Goal: Information Seeking & Learning: Learn about a topic

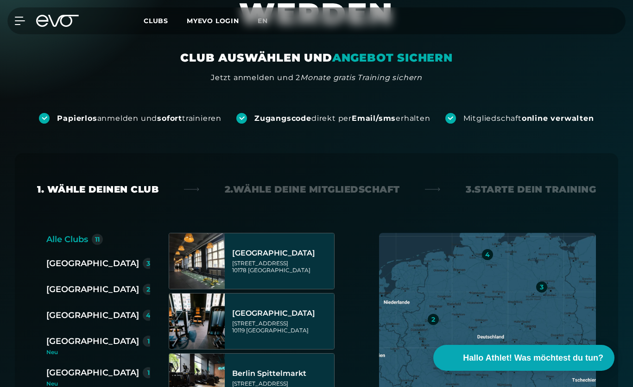
click at [56, 342] on div "[GEOGRAPHIC_DATA]" at bounding box center [92, 341] width 93 height 13
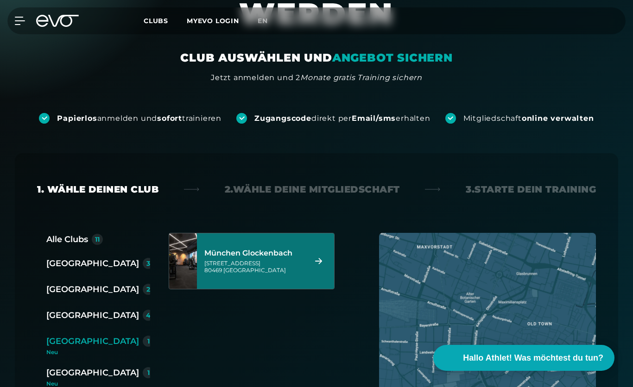
click at [236, 263] on div "[STREET_ADDRESS]" at bounding box center [254, 267] width 100 height 14
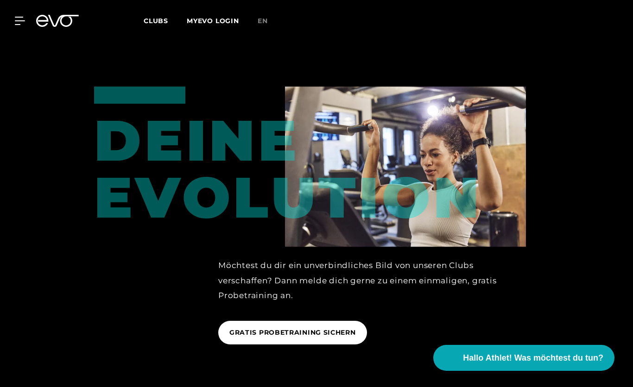
scroll to position [1096, 0]
click at [264, 335] on span "GRATIS PROBETRAINING SICHERN" at bounding box center [292, 332] width 126 height 10
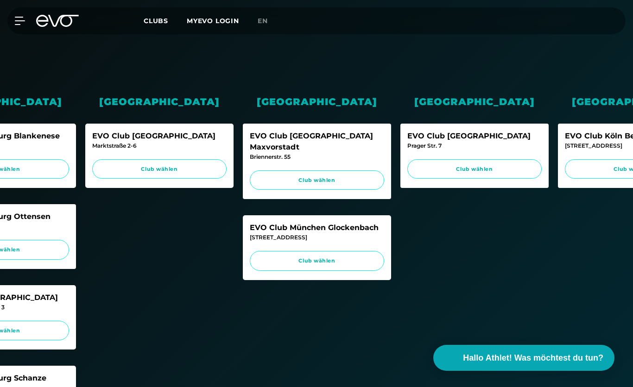
scroll to position [0, 397]
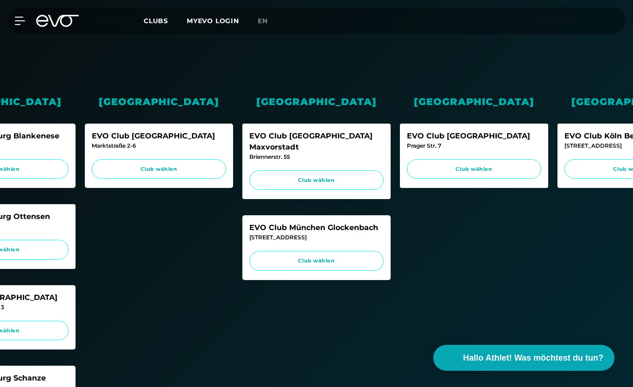
click at [276, 222] on div "EVO Club München Glockenbach" at bounding box center [316, 227] width 134 height 11
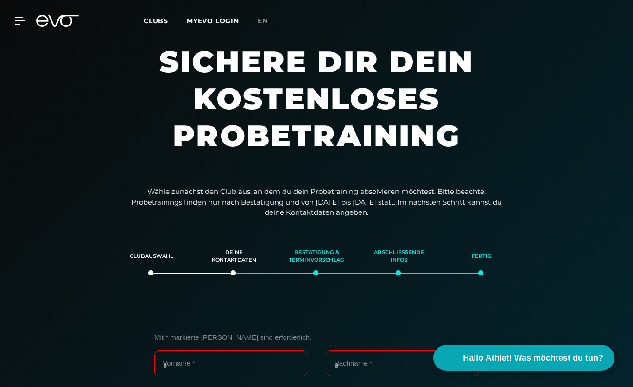
scroll to position [0, 0]
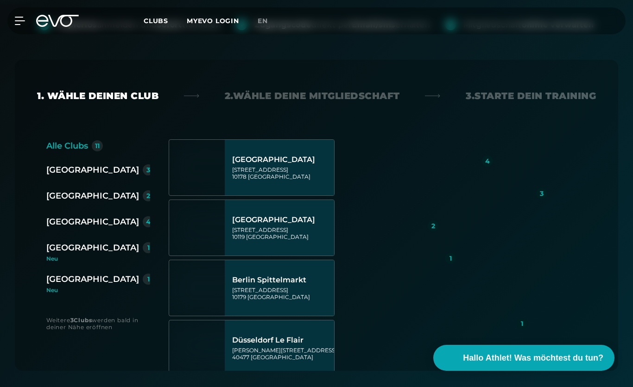
scroll to position [183, 0]
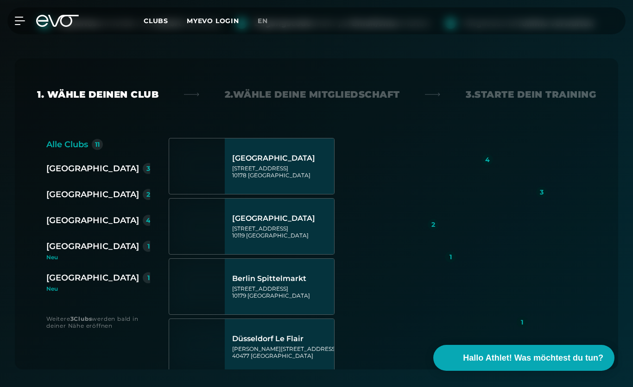
click at [75, 246] on div "[GEOGRAPHIC_DATA]" at bounding box center [92, 246] width 93 height 13
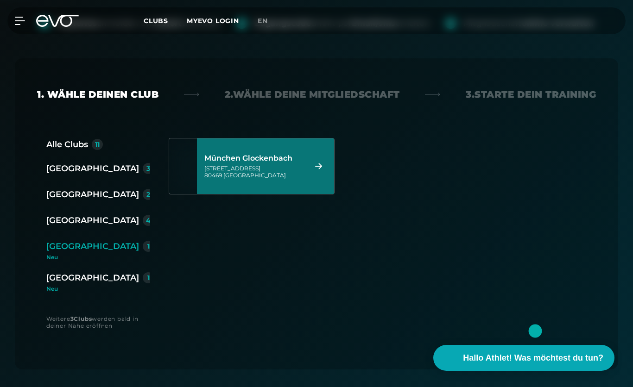
click at [288, 170] on div "[STREET_ADDRESS]" at bounding box center [254, 172] width 100 height 14
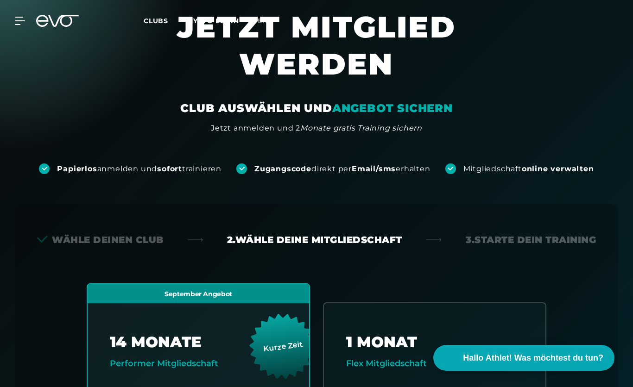
scroll to position [0, 0]
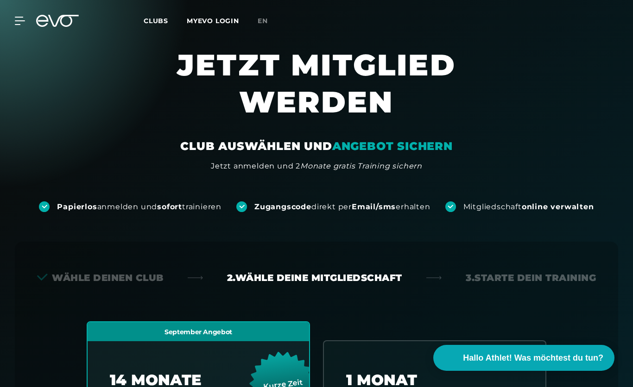
click at [44, 26] on icon at bounding box center [42, 21] width 12 height 12
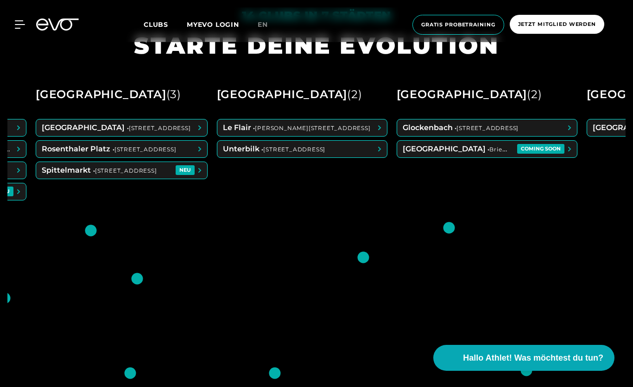
scroll to position [0, 161]
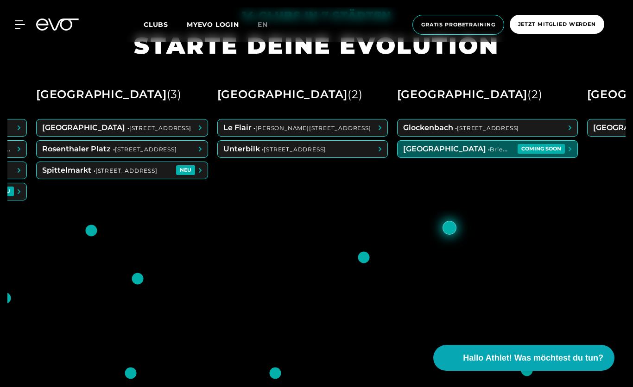
click at [446, 157] on span at bounding box center [487, 149] width 180 height 17
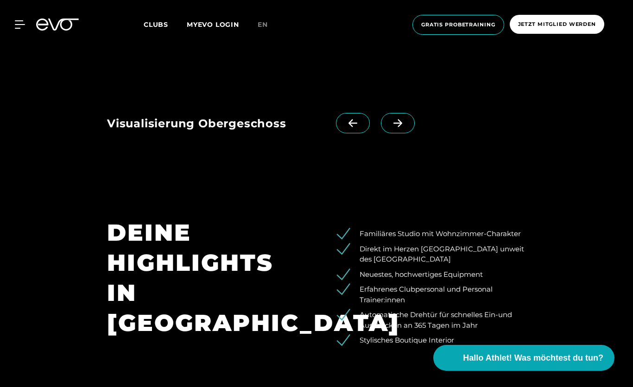
scroll to position [868, 0]
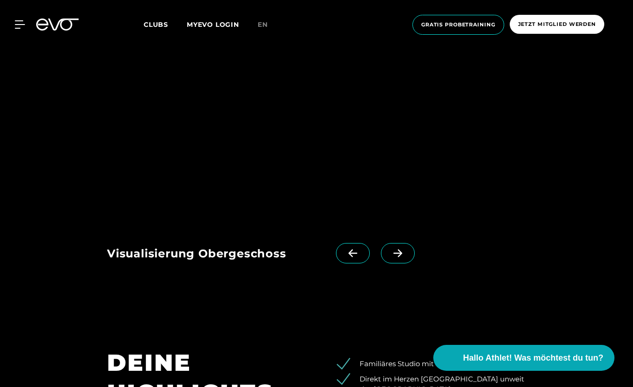
click at [341, 221] on img at bounding box center [274, 93] width 335 height 256
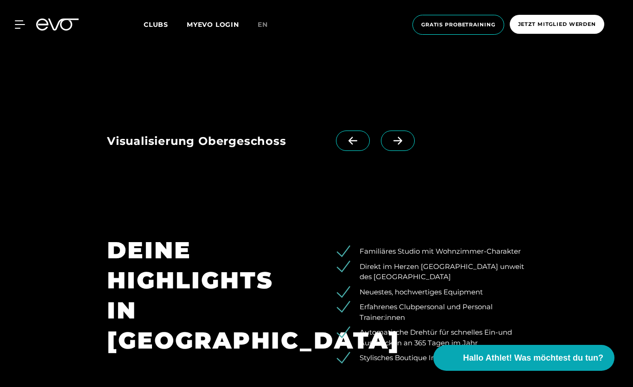
scroll to position [994, 0]
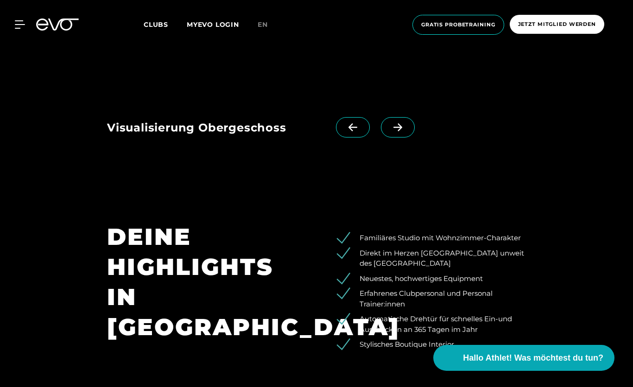
click at [404, 132] on icon at bounding box center [397, 127] width 16 height 8
click at [404, 138] on span at bounding box center [398, 127] width 34 height 20
click at [406, 138] on span at bounding box center [398, 127] width 34 height 20
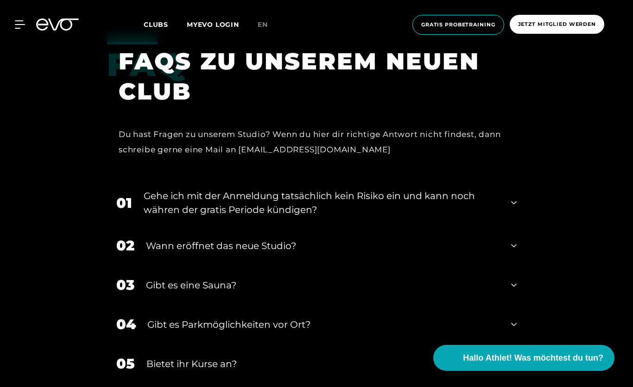
scroll to position [1831, 0]
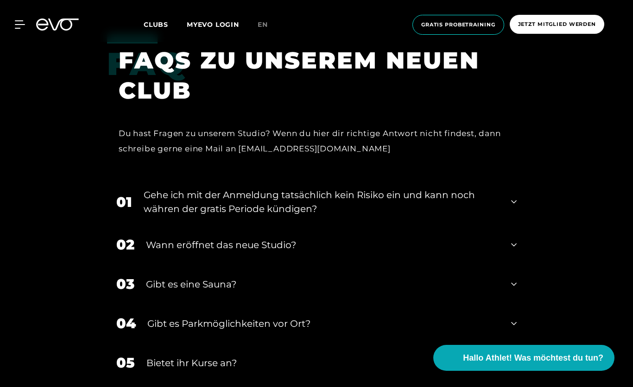
click at [234, 291] on div "Gibt es eine Sauna?" at bounding box center [322, 284] width 353 height 14
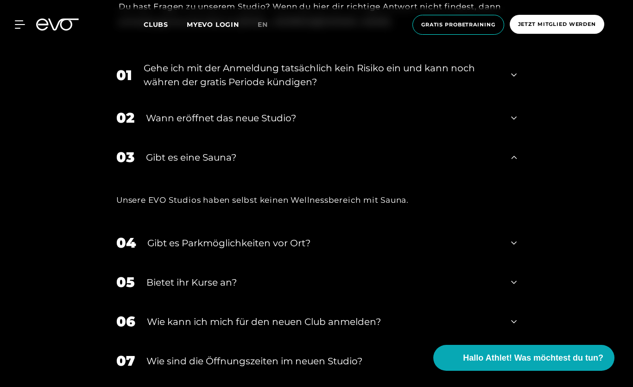
scroll to position [1968, 0]
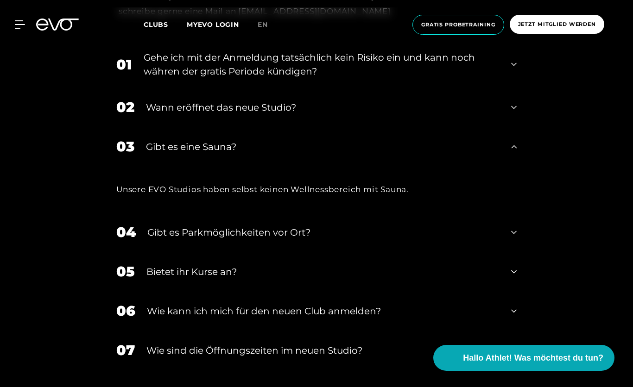
click at [342, 154] on div "Gibt es eine Sauna?" at bounding box center [322, 147] width 353 height 14
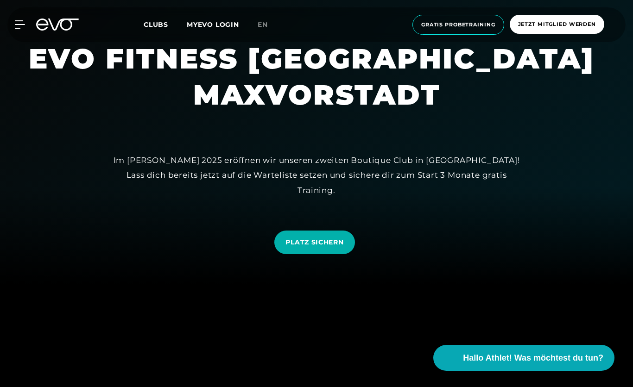
scroll to position [0, 0]
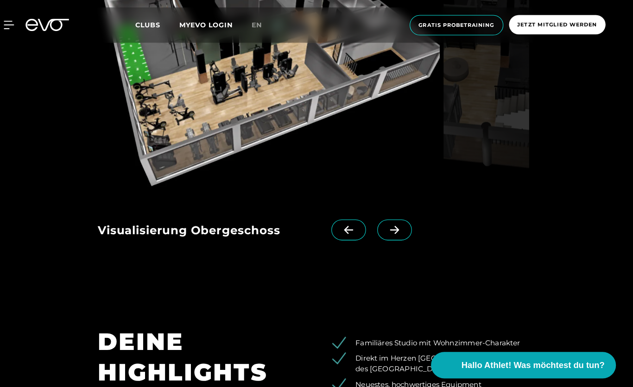
scroll to position [895, 0]
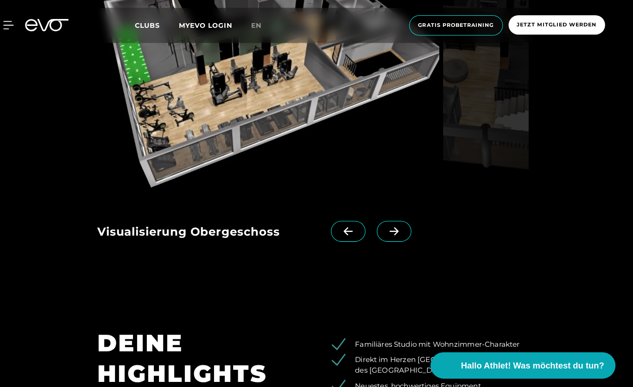
click at [392, 231] on icon at bounding box center [397, 226] width 16 height 8
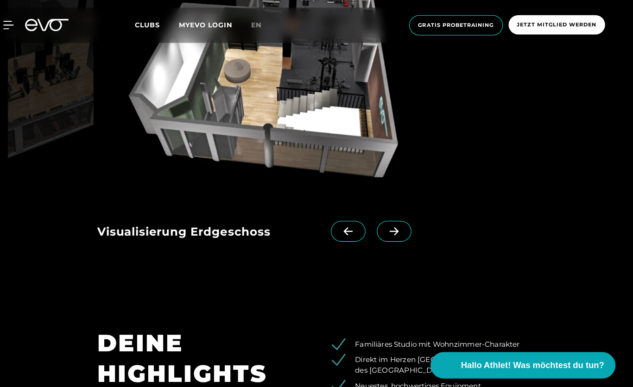
click at [389, 231] on icon at bounding box center [397, 226] width 16 height 8
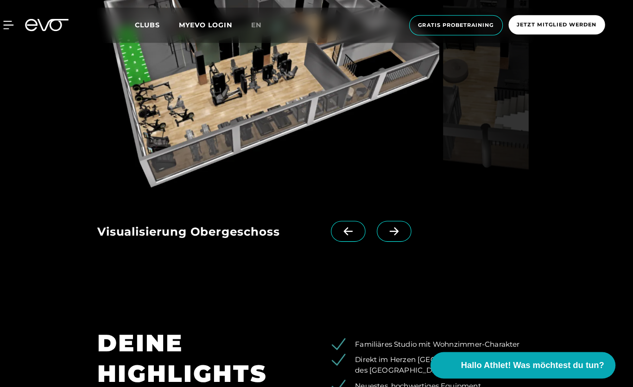
click at [340, 237] on span at bounding box center [353, 226] width 34 height 20
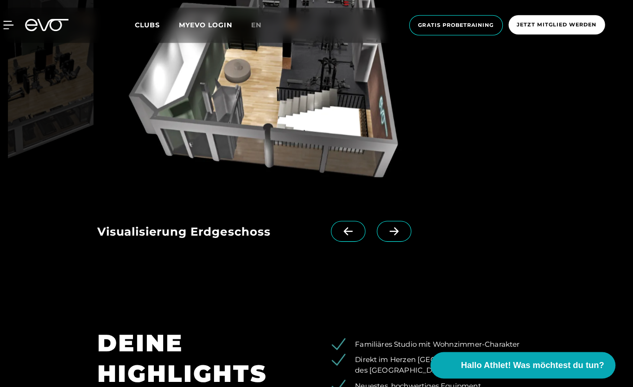
click at [386, 237] on span at bounding box center [398, 226] width 34 height 20
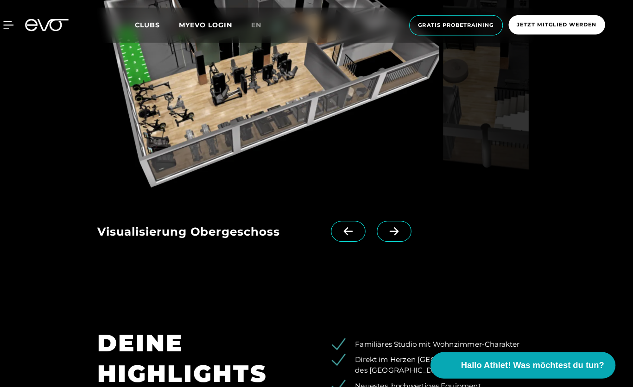
click at [344, 231] on icon at bounding box center [352, 226] width 16 height 8
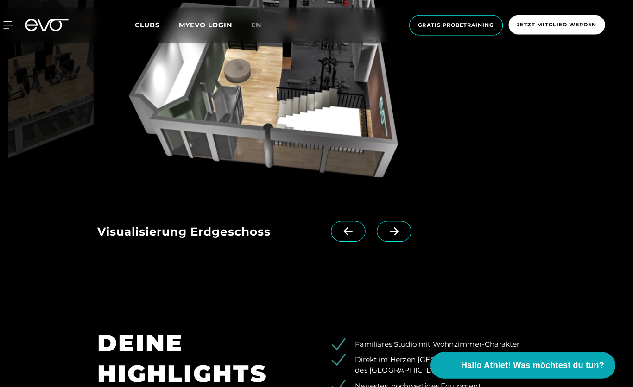
click at [381, 237] on span at bounding box center [398, 226] width 34 height 20
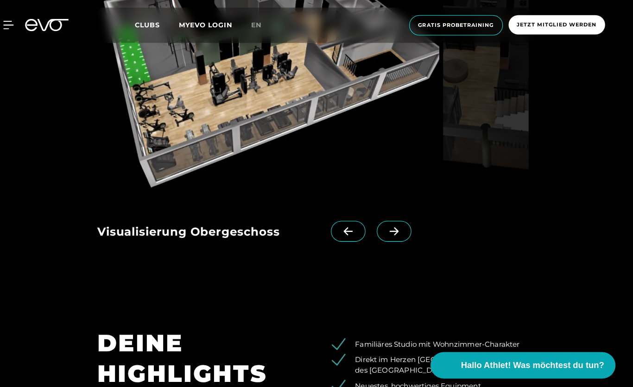
click at [344, 231] on icon at bounding box center [352, 226] width 16 height 8
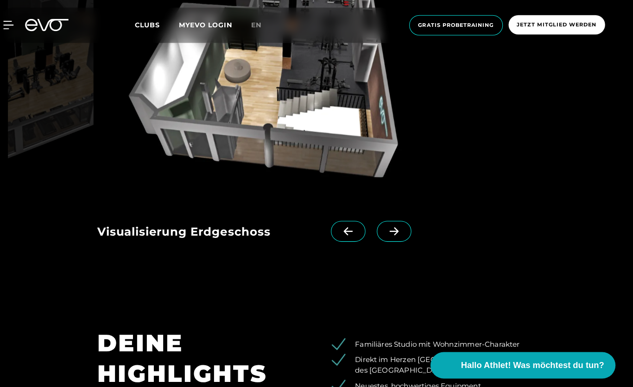
click at [389, 231] on icon at bounding box center [397, 226] width 16 height 8
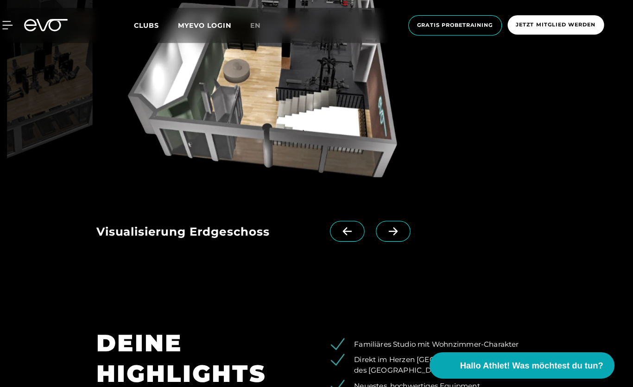
click at [344, 231] on icon at bounding box center [352, 226] width 16 height 8
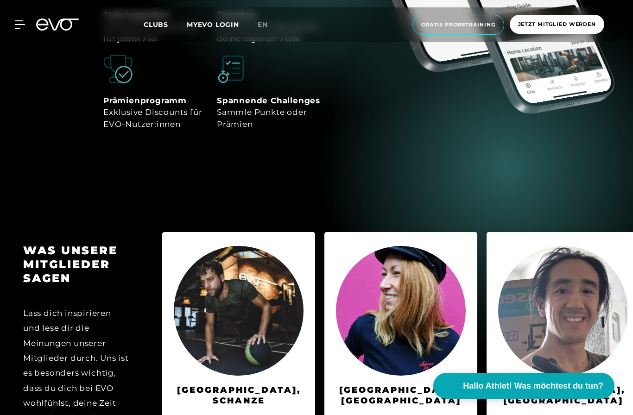
scroll to position [4004, 0]
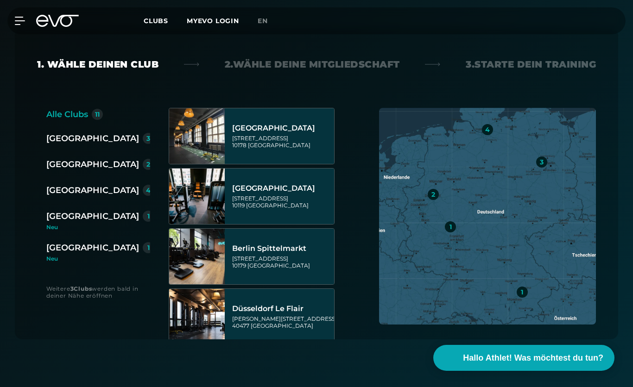
scroll to position [229, 0]
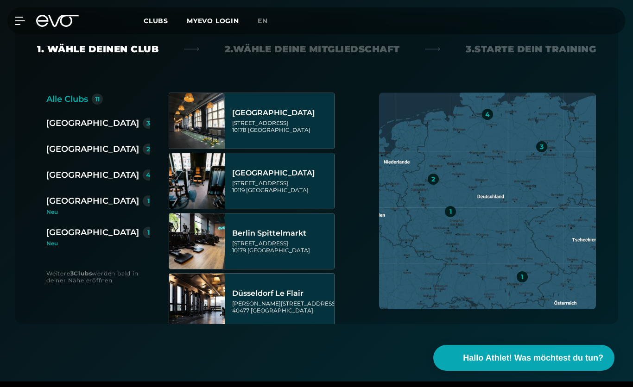
click at [63, 207] on div "[GEOGRAPHIC_DATA]" at bounding box center [92, 200] width 93 height 13
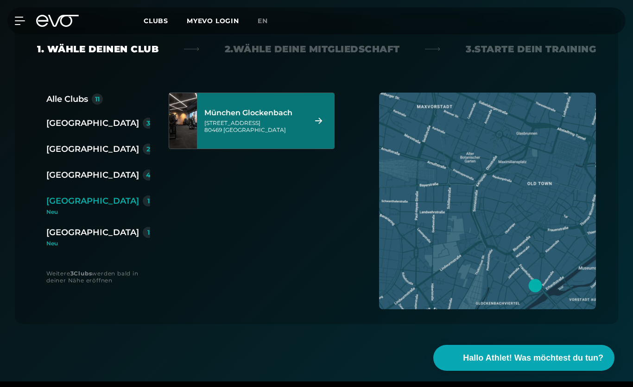
click at [265, 122] on div "[STREET_ADDRESS]" at bounding box center [254, 126] width 100 height 14
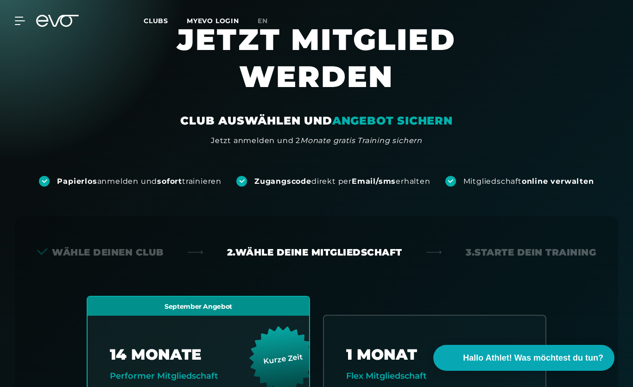
scroll to position [0, 0]
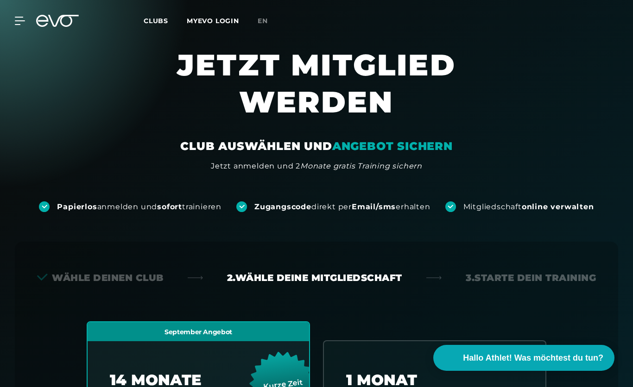
click at [155, 19] on span "Clubs" at bounding box center [156, 21] width 25 height 8
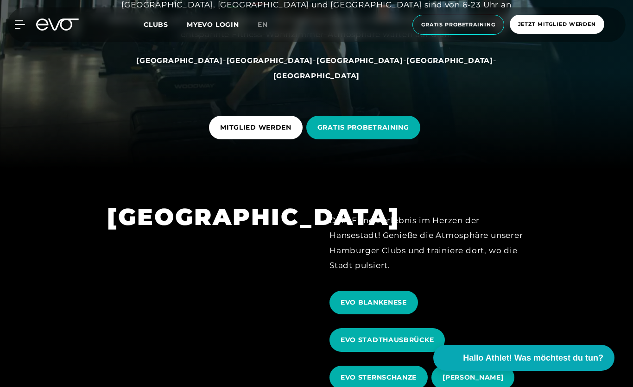
scroll to position [225, 0]
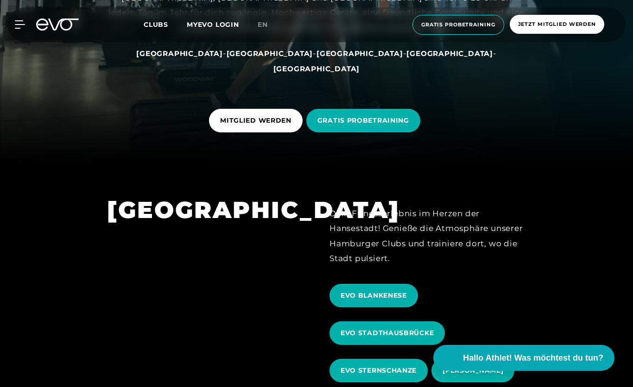
click at [406, 58] on link "[GEOGRAPHIC_DATA]" at bounding box center [449, 53] width 87 height 9
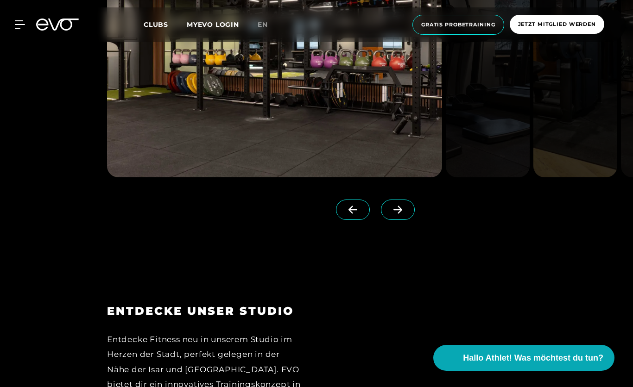
scroll to position [1169, 0]
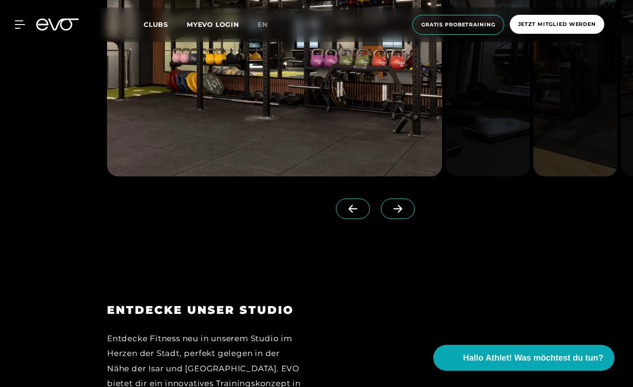
click at [397, 213] on icon at bounding box center [397, 209] width 9 height 8
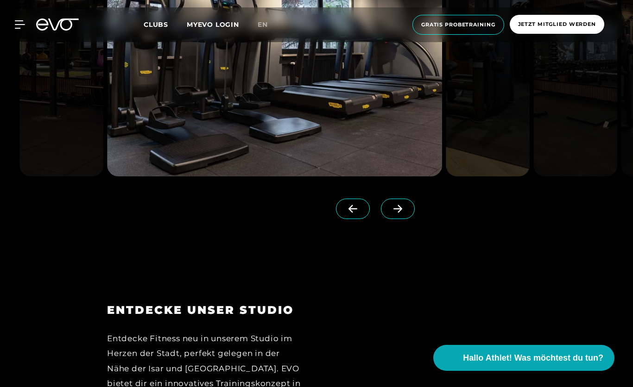
click at [396, 213] on icon at bounding box center [397, 209] width 16 height 8
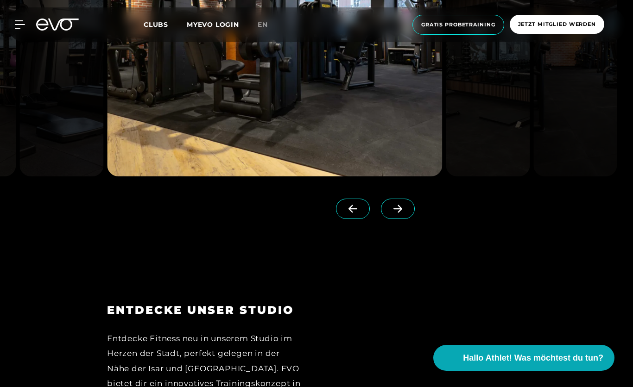
click at [399, 219] on span at bounding box center [398, 209] width 34 height 20
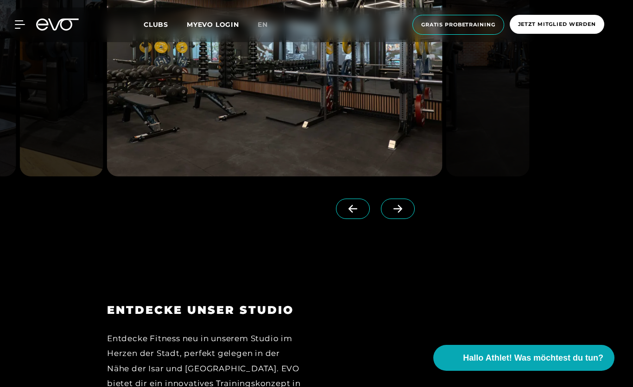
click at [393, 213] on icon at bounding box center [397, 209] width 16 height 8
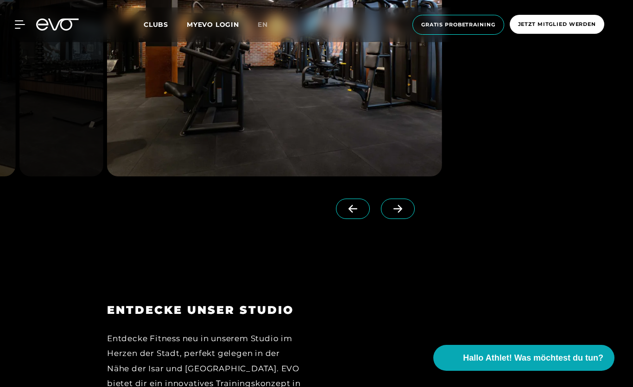
click at [392, 219] on span at bounding box center [398, 209] width 34 height 20
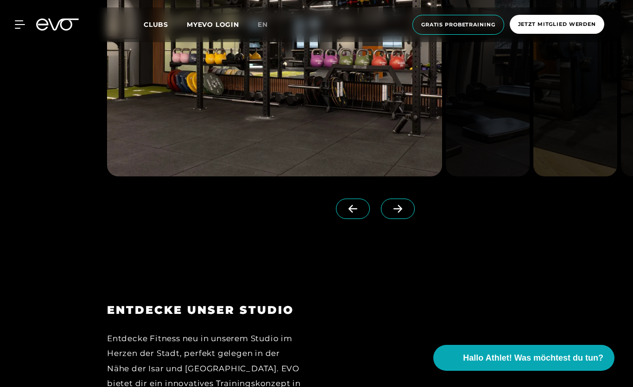
click at [125, 271] on div at bounding box center [316, 70] width 633 height 402
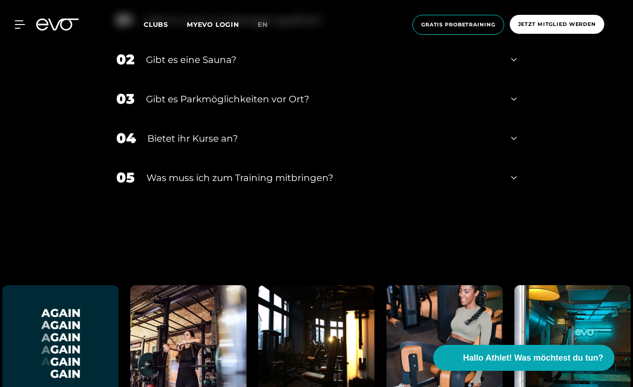
scroll to position [2927, 0]
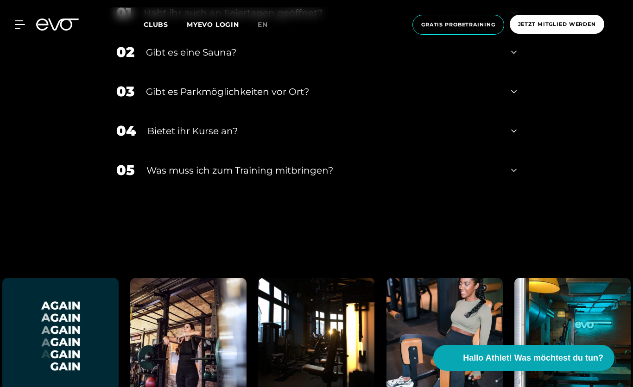
click at [150, 177] on div "Was muss ich zum Training mitbringen?" at bounding box center [322, 170] width 353 height 14
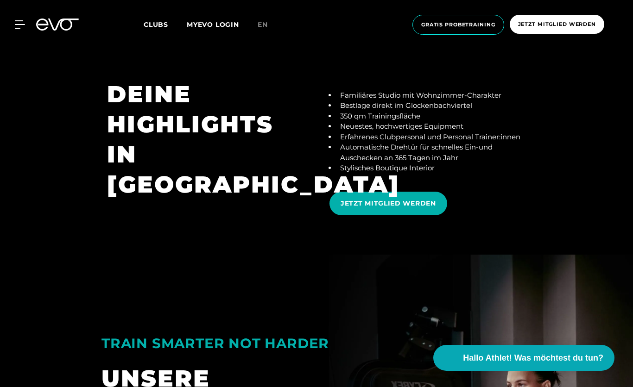
scroll to position [1645, 0]
